Goal: Communication & Community: Answer question/provide support

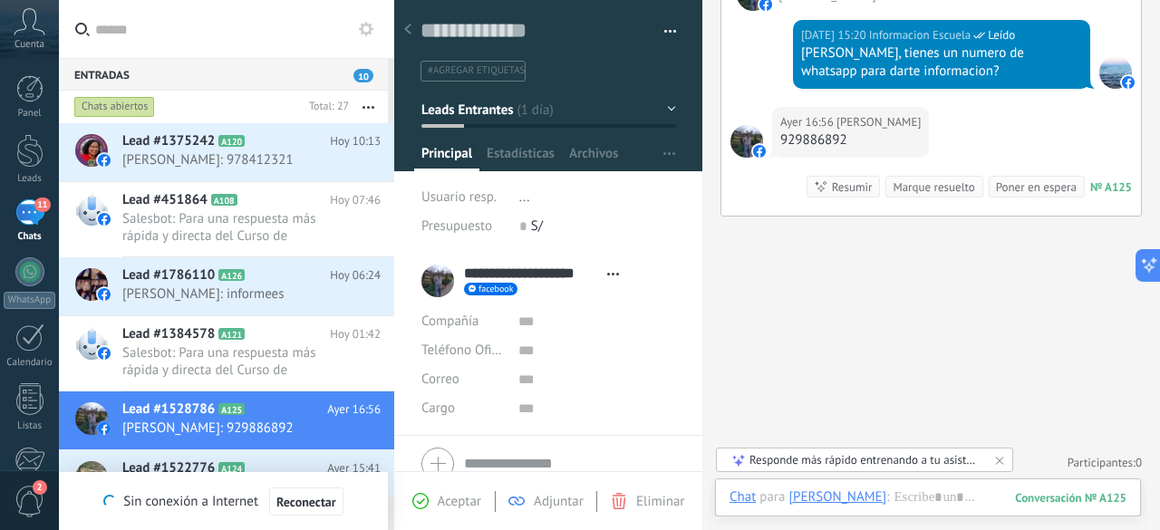
scroll to position [27, 0]
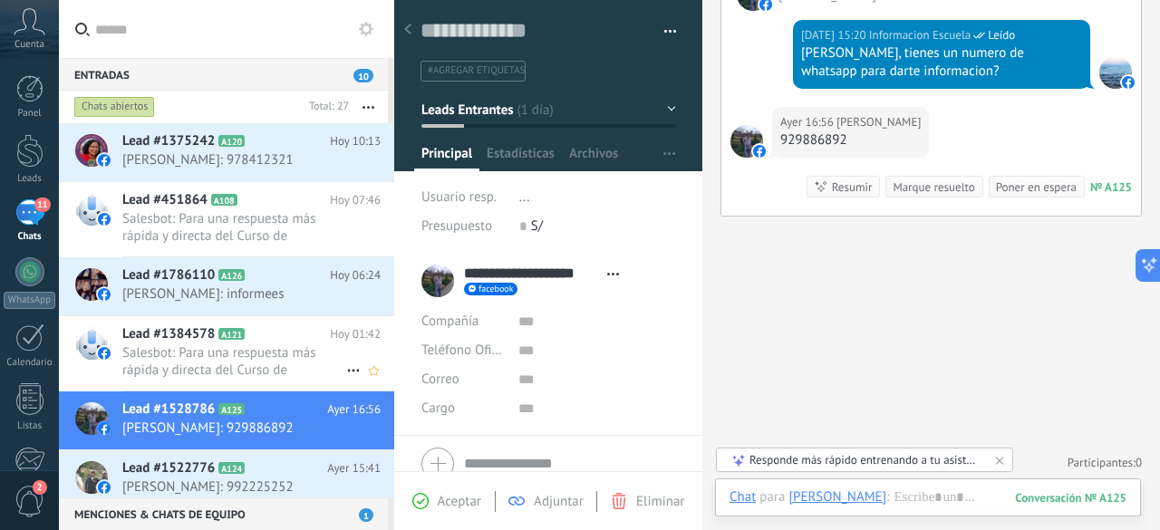
click at [252, 349] on span "Salesbot: Para una respuesta más rápida y directa del Curso de Biomagnetismo u …" at bounding box center [234, 361] width 224 height 34
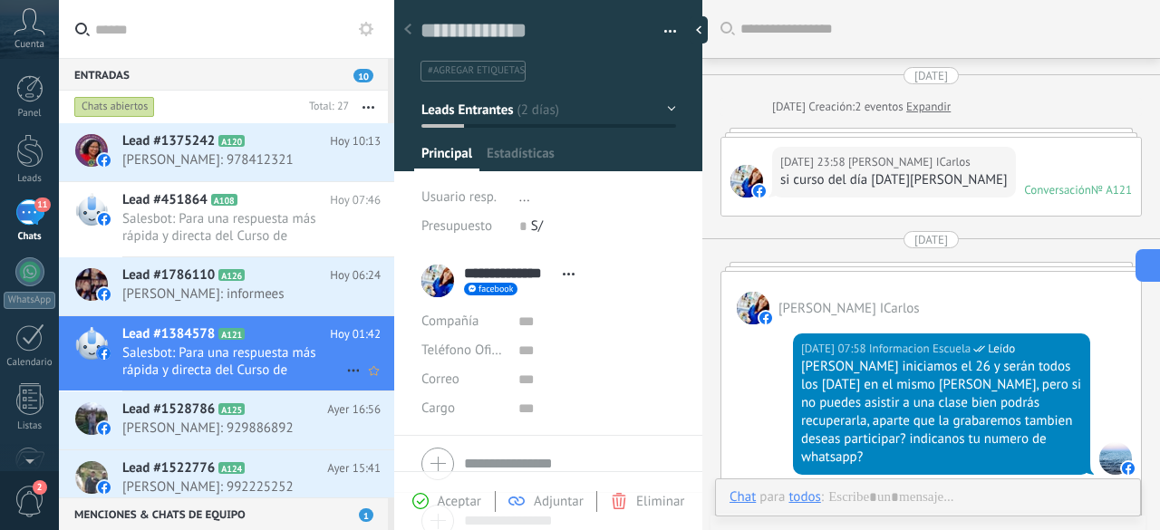
scroll to position [470, 0]
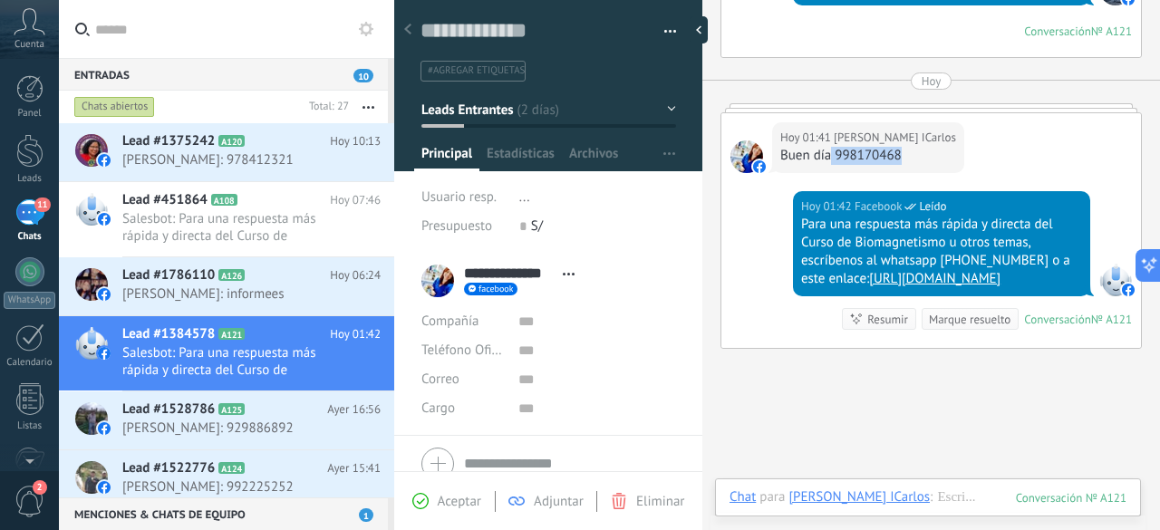
drag, startPoint x: 903, startPoint y: 147, endPoint x: 830, endPoint y: 151, distance: 72.7
click at [830, 151] on div "Buen día 998170468" at bounding box center [868, 156] width 176 height 18
copy div "998170468"
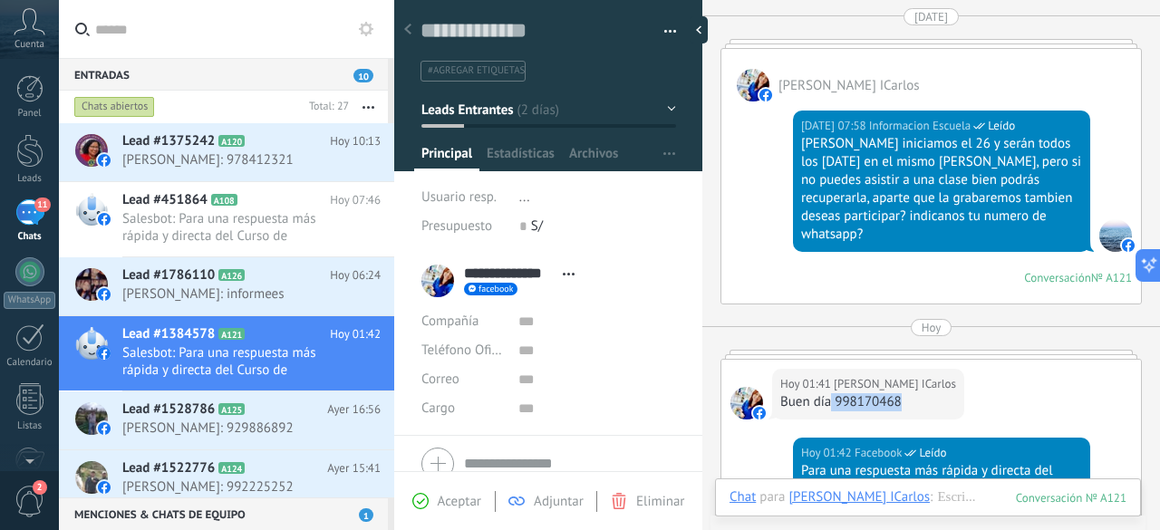
scroll to position [221, 0]
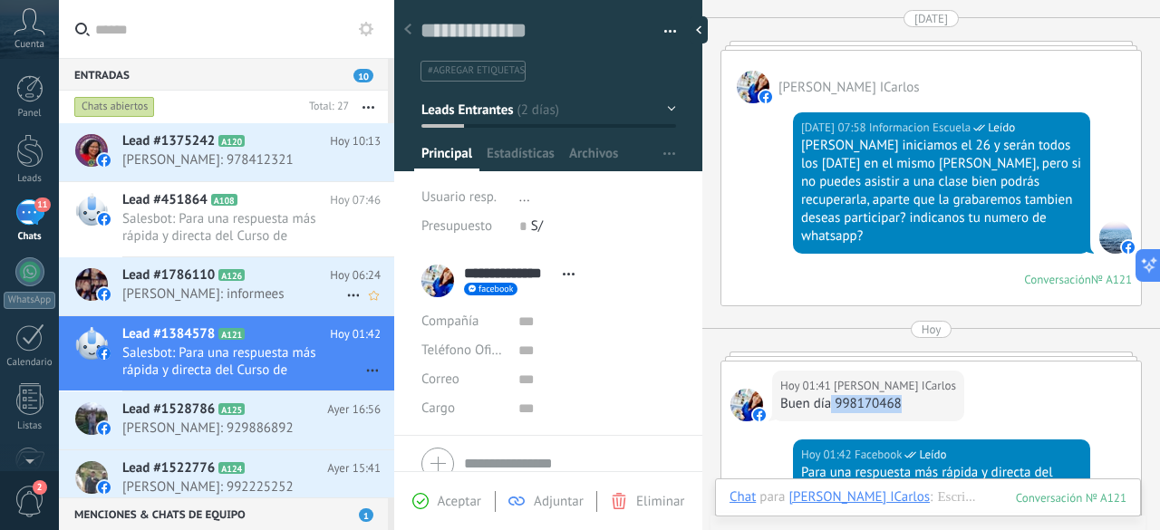
click at [296, 296] on span "[PERSON_NAME]: informees" at bounding box center [234, 294] width 224 height 17
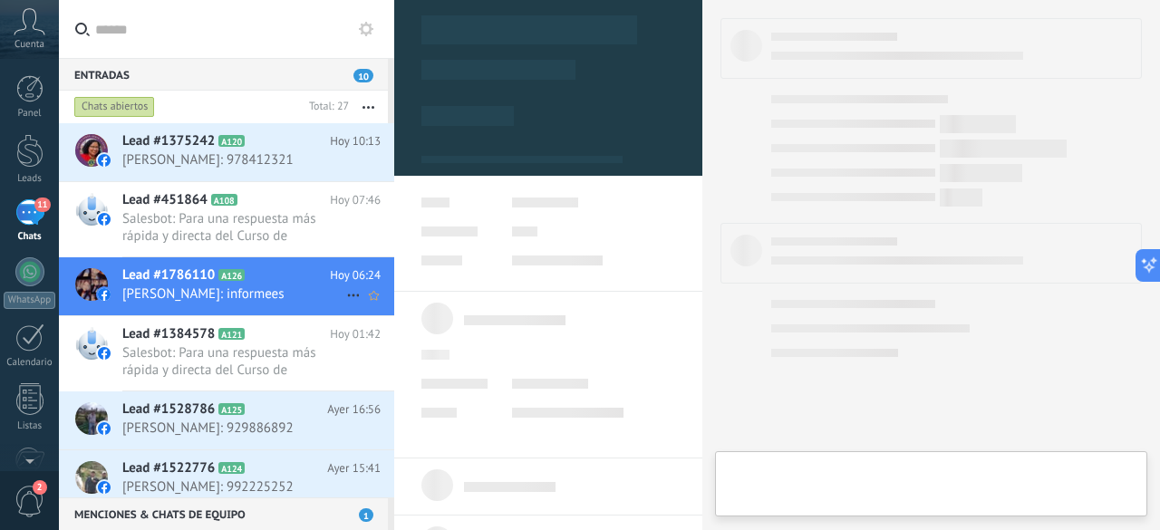
type textarea "**********"
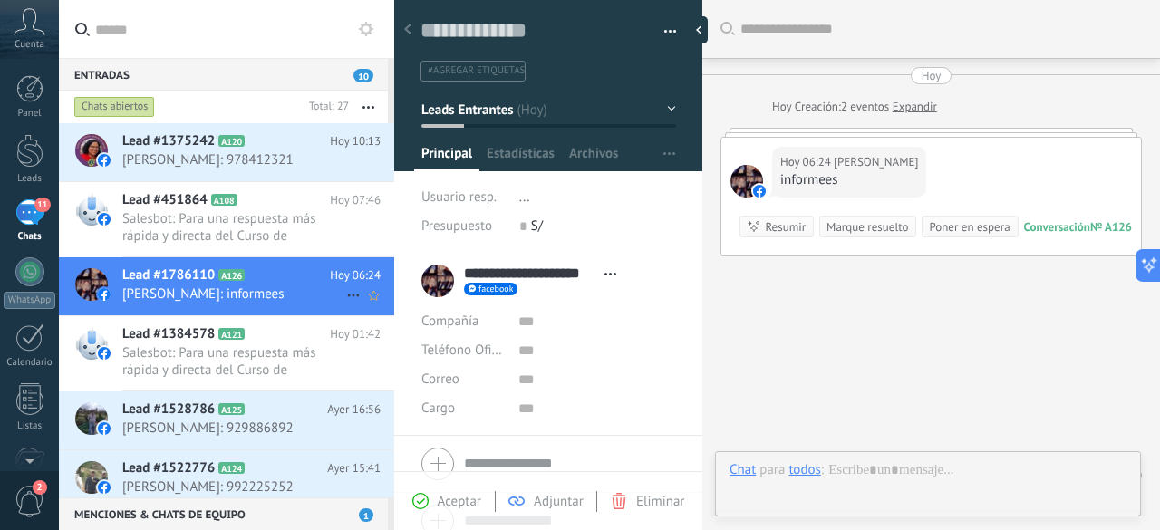
scroll to position [41, 0]
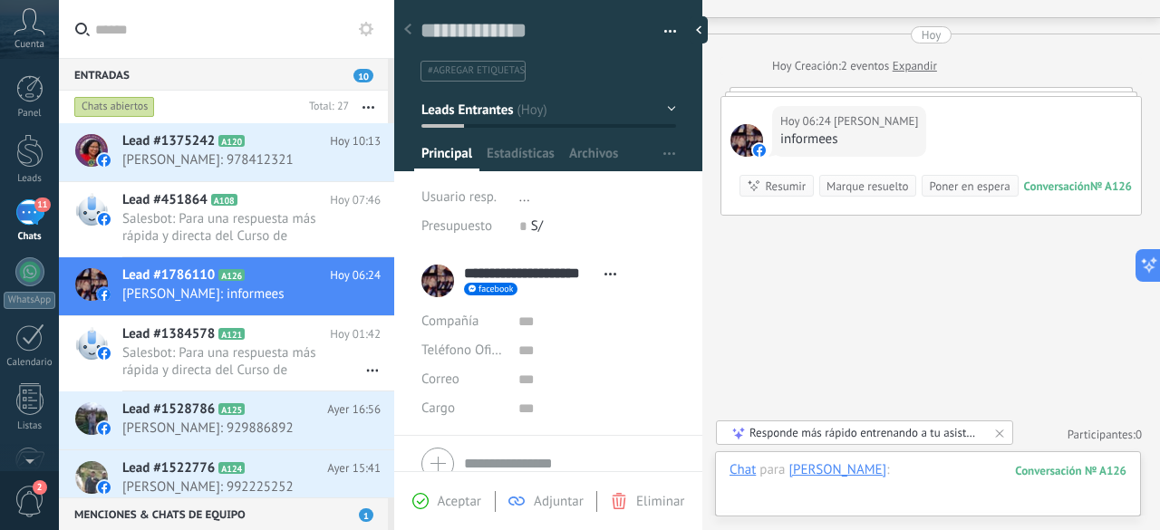
click at [943, 467] on div at bounding box center [928, 488] width 397 height 54
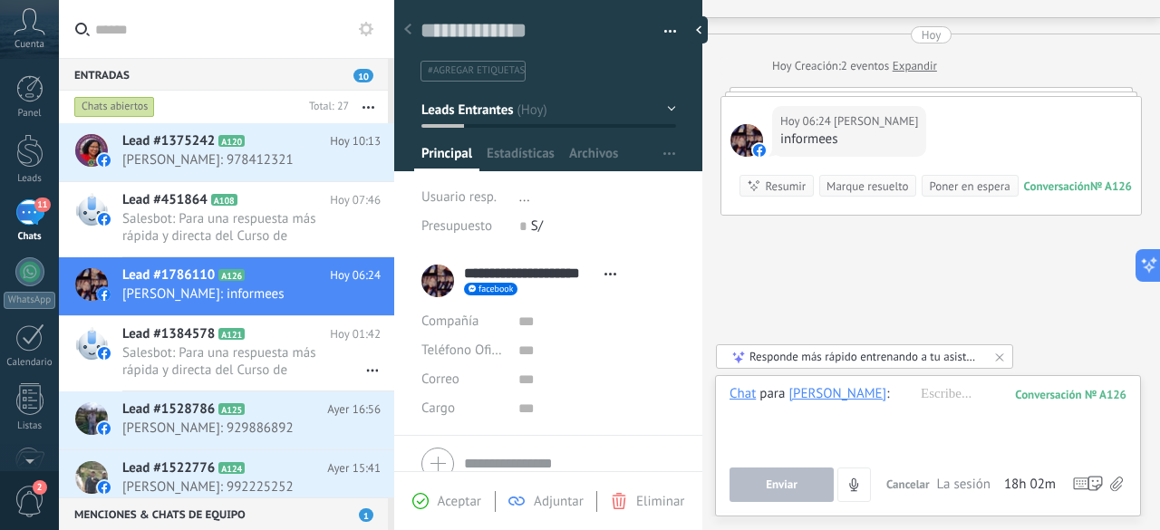
click at [943, 467] on div "Chat para [PERSON_NAME] : 126 Enviar Cancelar Rastrear clics en links ? Reducir…" at bounding box center [928, 443] width 397 height 117
click at [964, 398] on div at bounding box center [928, 419] width 397 height 69
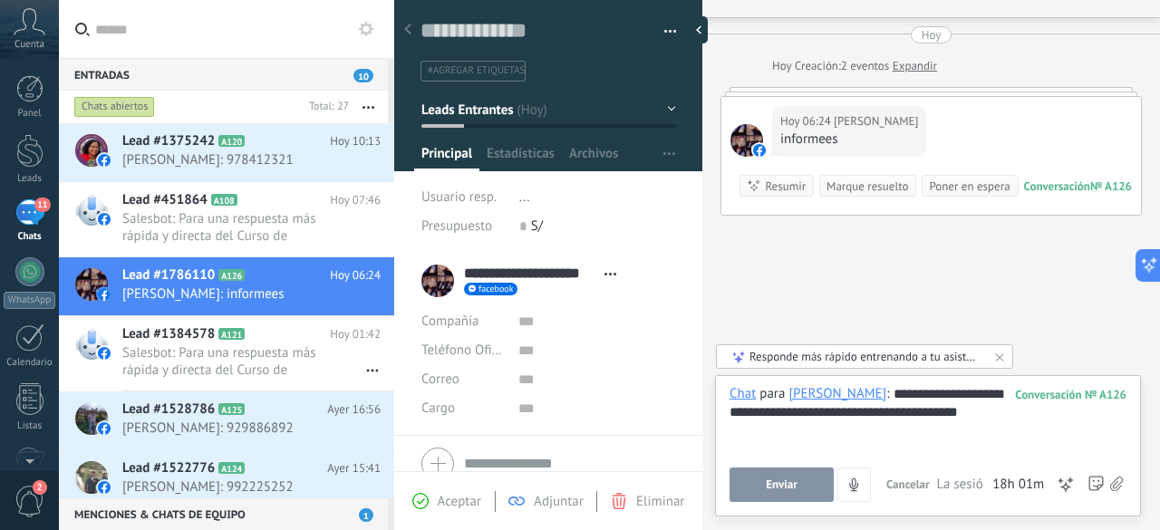
click at [794, 480] on span "Enviar" at bounding box center [782, 485] width 32 height 13
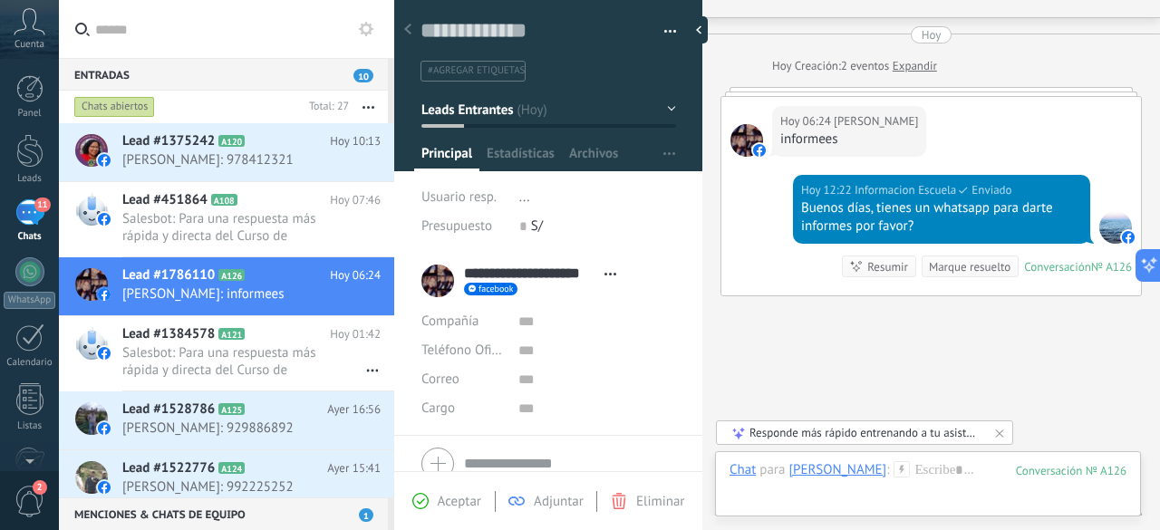
scroll to position [121, 0]
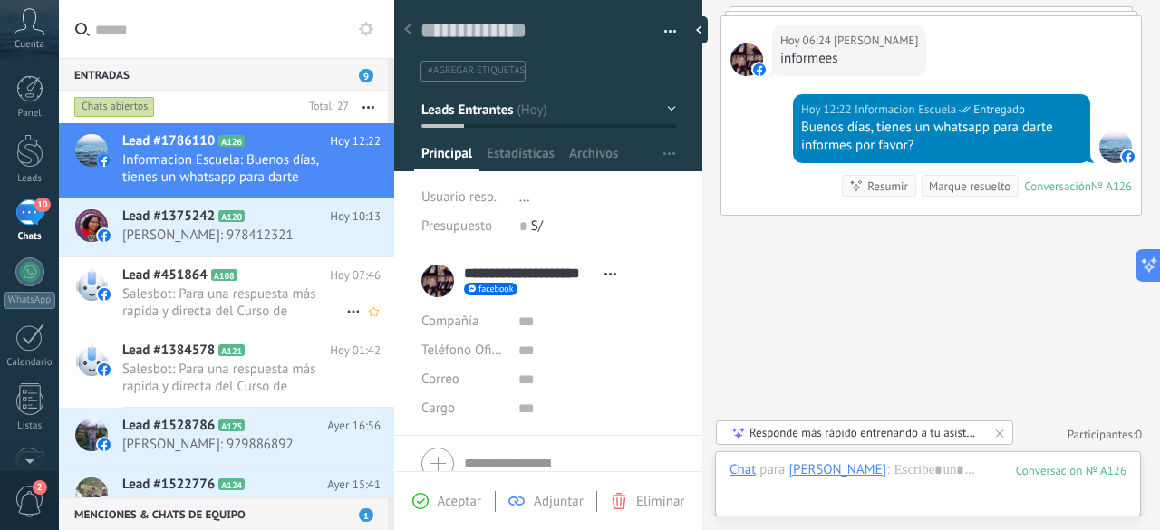
click at [201, 288] on span "Salesbot: Para una respuesta más rápida y directa del Curso de Biomagnetismo u …" at bounding box center [234, 303] width 224 height 34
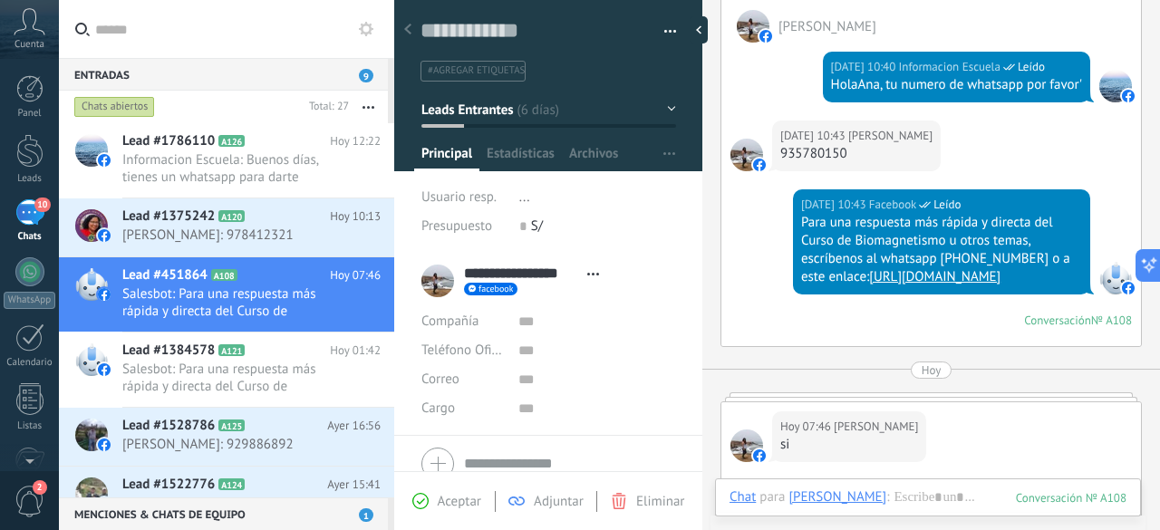
scroll to position [609, 0]
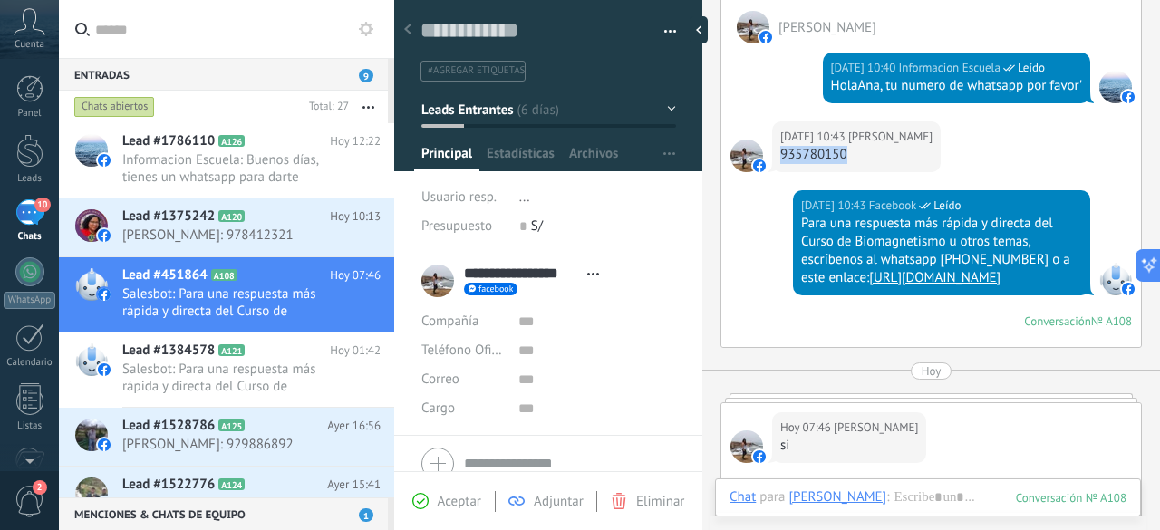
drag, startPoint x: 881, startPoint y: 155, endPoint x: 781, endPoint y: 148, distance: 100.0
click at [781, 148] on div "935780150" at bounding box center [856, 155] width 152 height 18
copy div "935780150"
click at [261, 367] on span "Salesbot: Para una respuesta más rápida y directa del Curso de Biomagnetismo u …" at bounding box center [234, 378] width 224 height 34
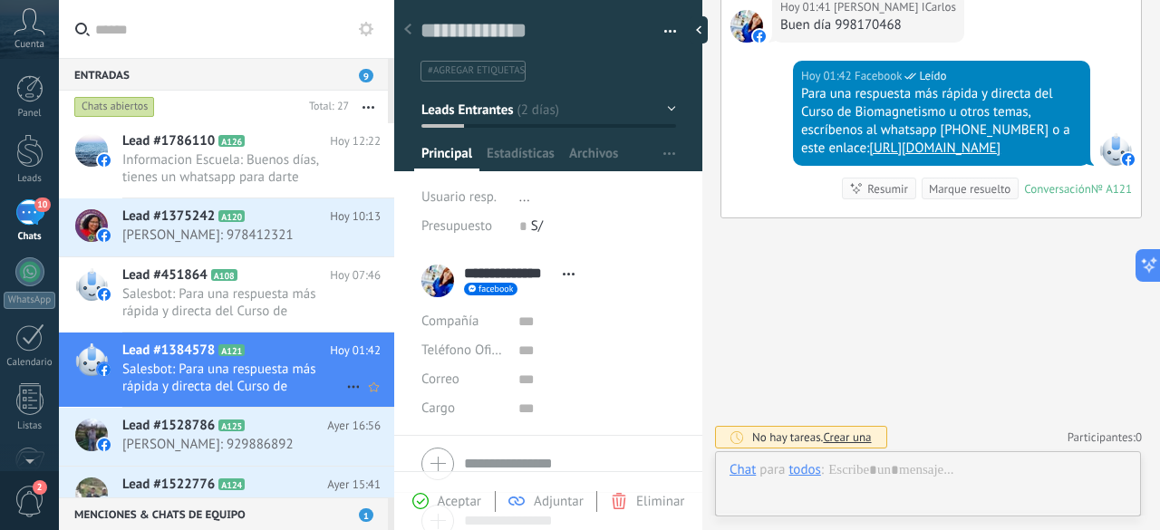
scroll to position [27, 0]
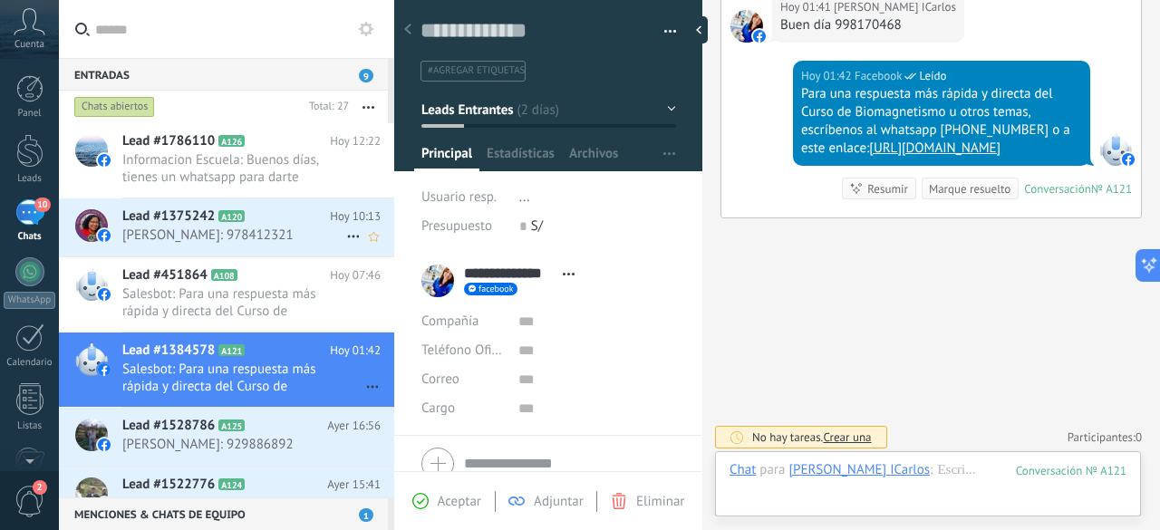
click at [236, 242] on span "[PERSON_NAME]: 978412321" at bounding box center [234, 235] width 224 height 17
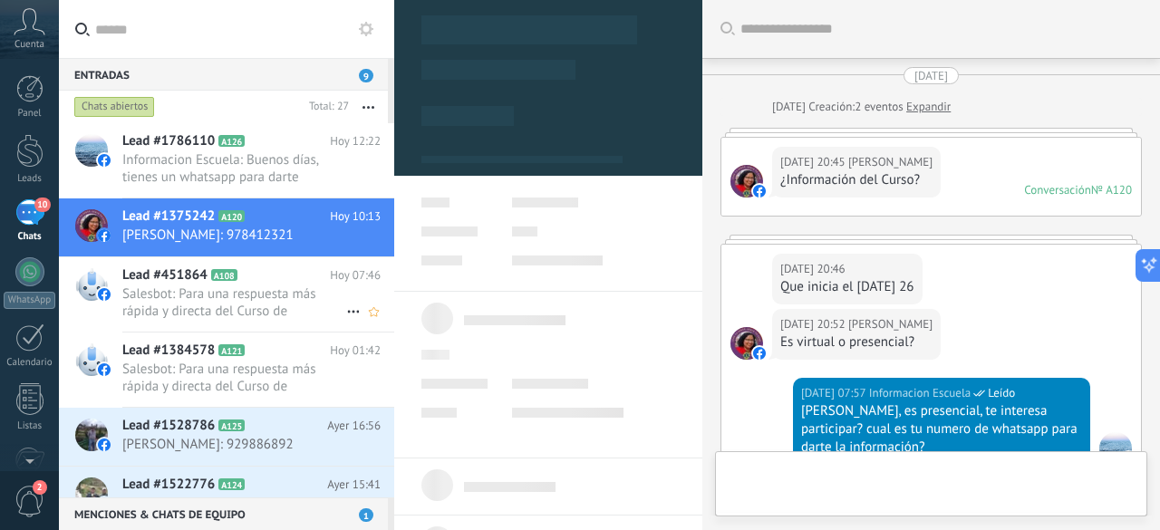
type textarea "**********"
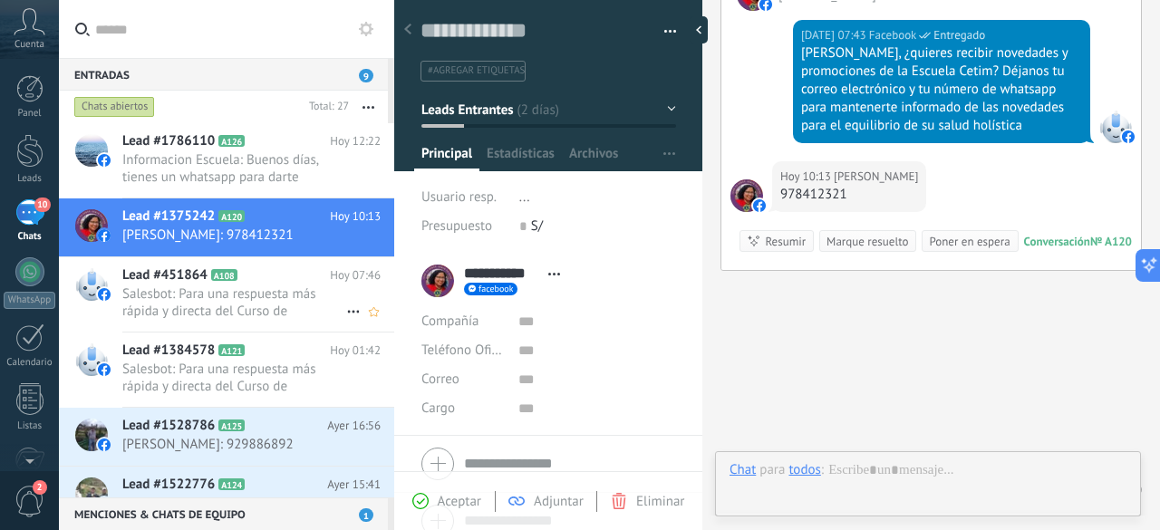
scroll to position [27, 0]
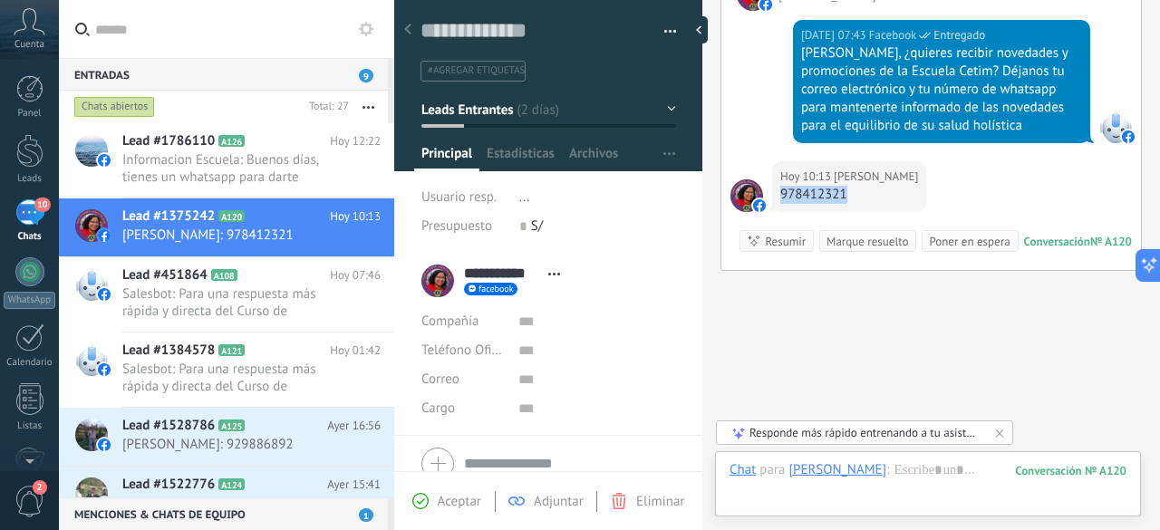
drag, startPoint x: 846, startPoint y: 132, endPoint x: 780, endPoint y: 137, distance: 66.3
click at [780, 161] on div "[DATE] 10:13 [PERSON_NAME] 978412321" at bounding box center [849, 186] width 154 height 51
copy div "978412321"
